Goal: Task Accomplishment & Management: Manage account settings

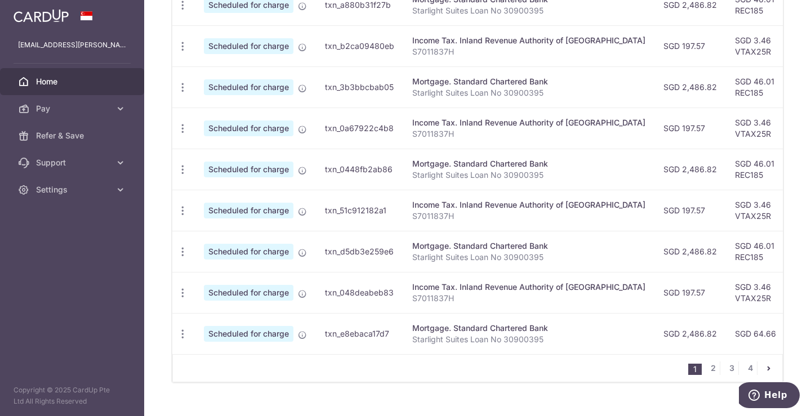
scroll to position [460, 0]
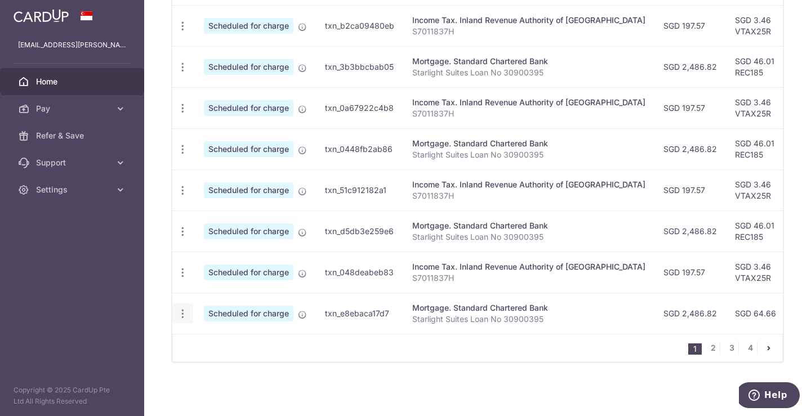
click at [181, 309] on icon "button" at bounding box center [183, 314] width 12 height 12
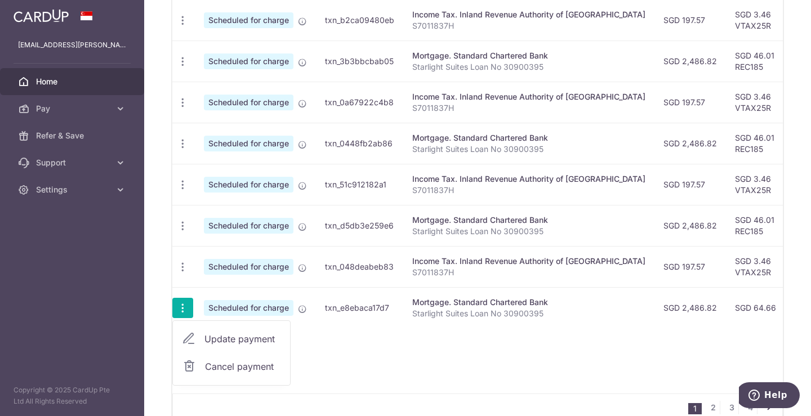
click at [213, 337] on span "Update payment" at bounding box center [242, 339] width 77 height 14
radio input "true"
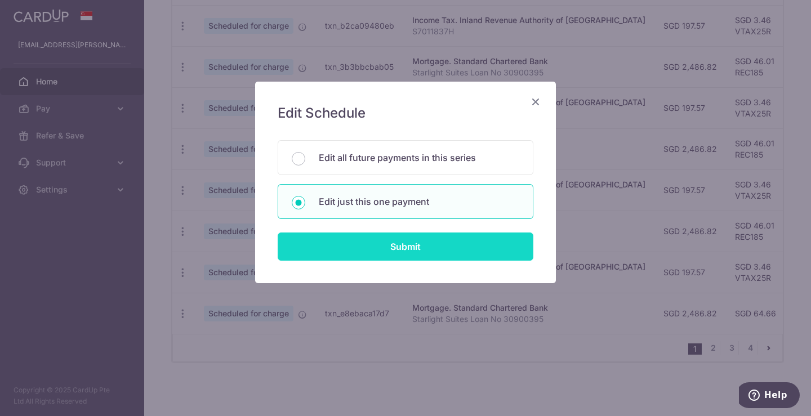
click at [436, 251] on input "Submit" at bounding box center [406, 247] width 256 height 28
radio input "true"
type input "2,486.82"
type input "[DATE]"
type input "Starlight Suites Loan No 30900395"
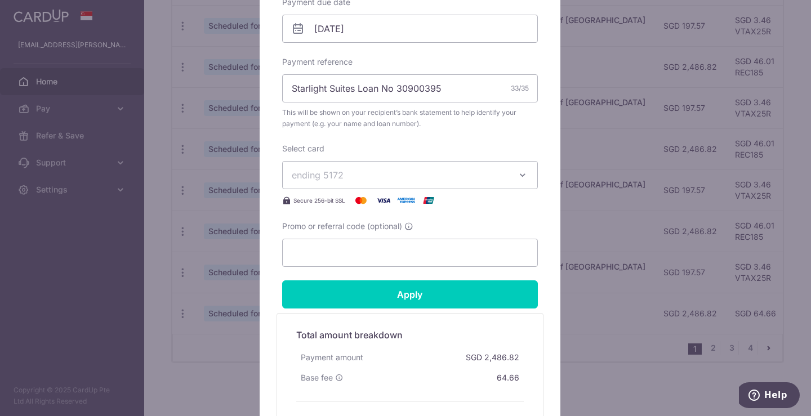
scroll to position [497, 0]
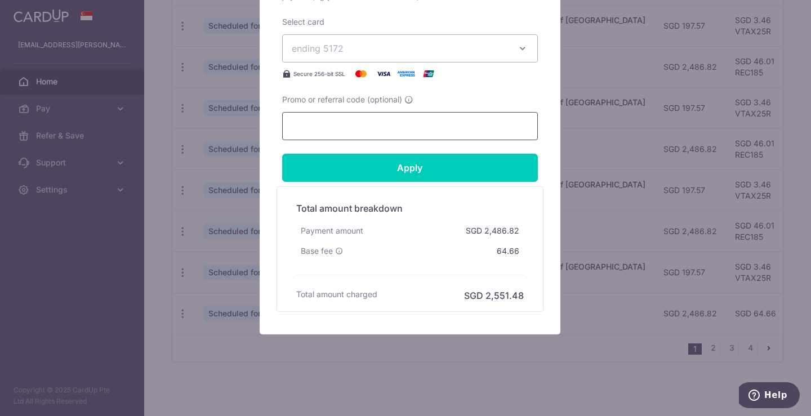
click at [392, 118] on input "Promo or referral code (optional)" at bounding box center [410, 126] width 256 height 28
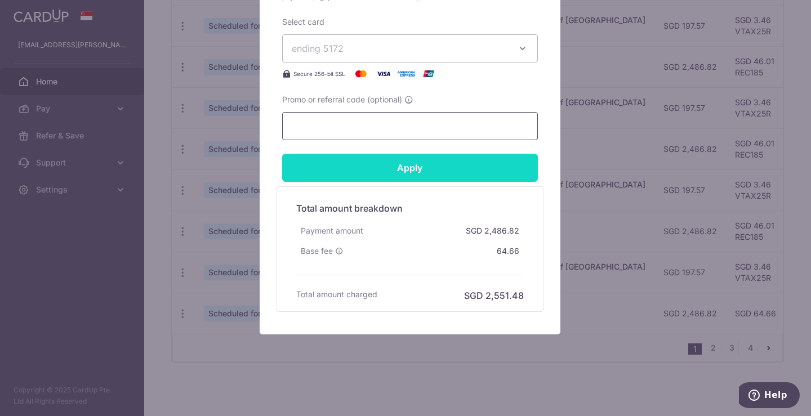
paste input "REC185"
type input "REC185"
click at [413, 173] on input "Apply" at bounding box center [410, 168] width 256 height 28
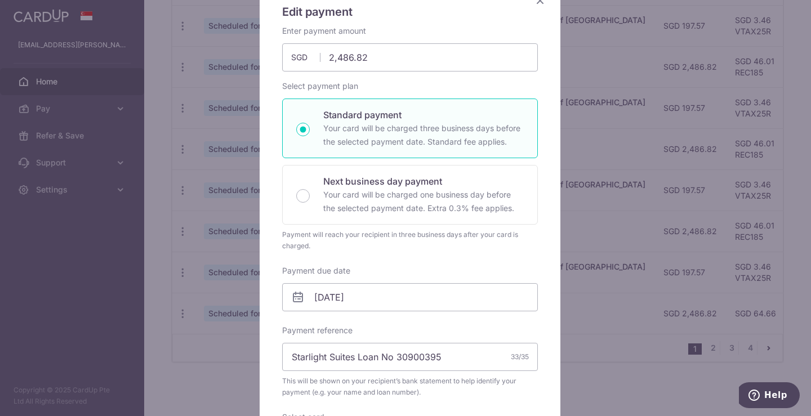
scroll to position [0, 0]
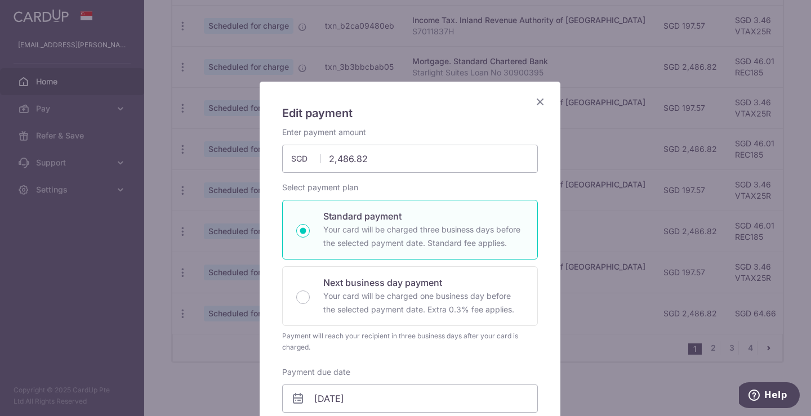
click at [537, 100] on icon "Close" at bounding box center [540, 102] width 14 height 14
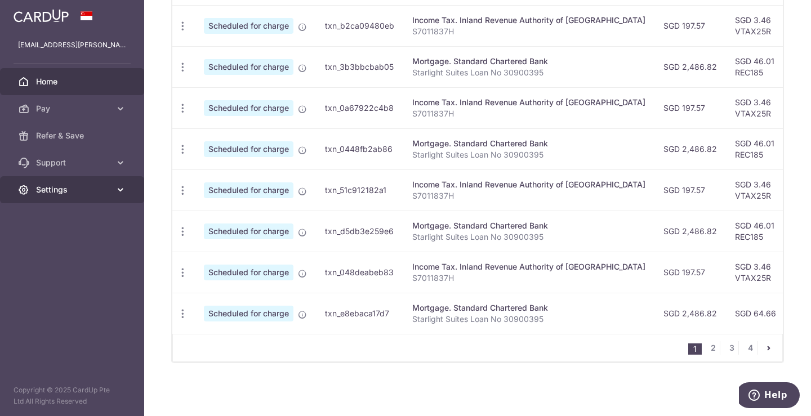
click at [85, 200] on link "Settings" at bounding box center [72, 189] width 144 height 27
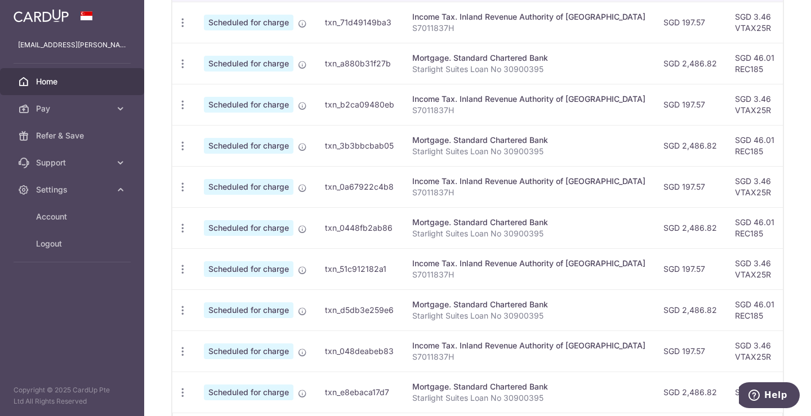
scroll to position [460, 0]
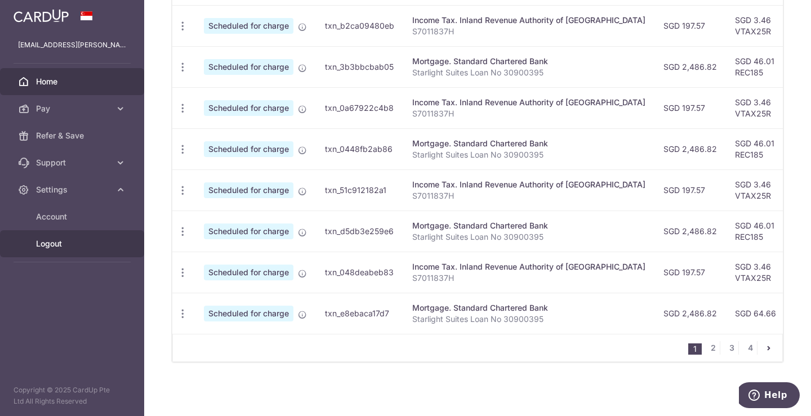
click at [68, 240] on span "Logout" at bounding box center [73, 243] width 74 height 11
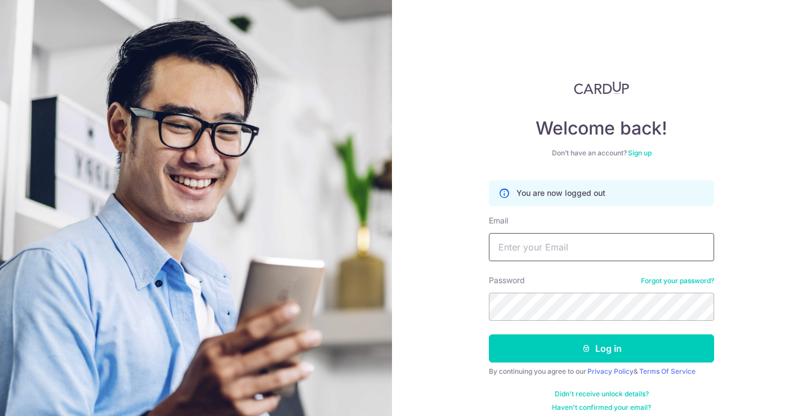
click at [560, 248] on input "Email" at bounding box center [601, 247] width 225 height 28
type input "[EMAIL_ADDRESS][DOMAIN_NAME]"
click at [489, 334] on button "Log in" at bounding box center [601, 348] width 225 height 28
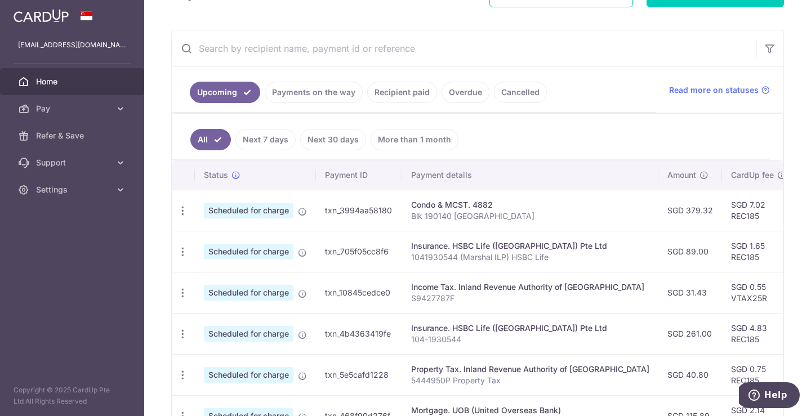
scroll to position [376, 0]
